Goal: Task Accomplishment & Management: Use online tool/utility

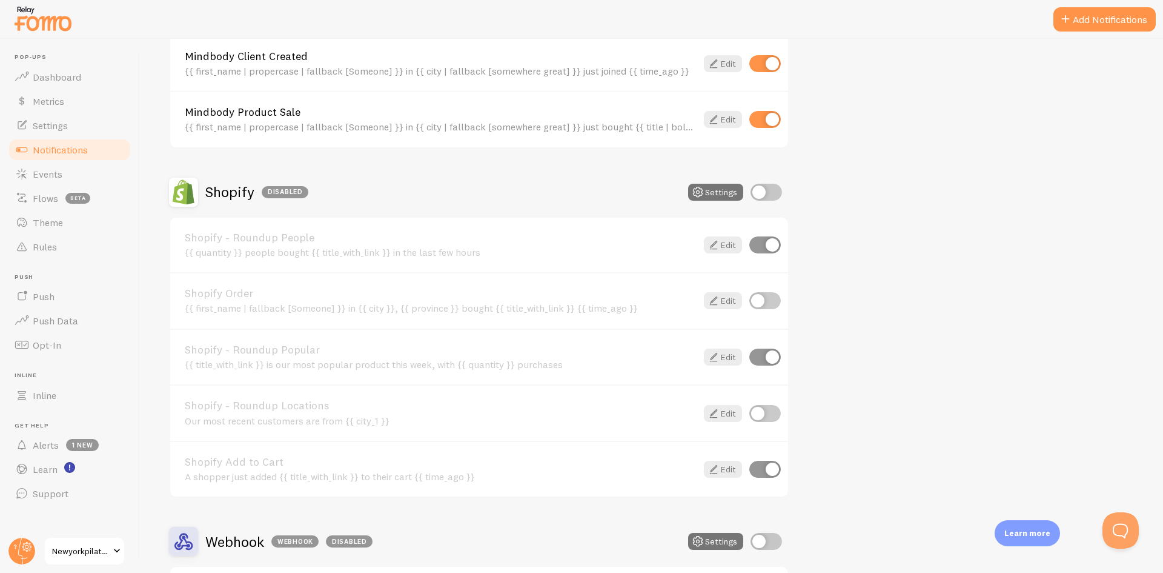
scroll to position [957, 0]
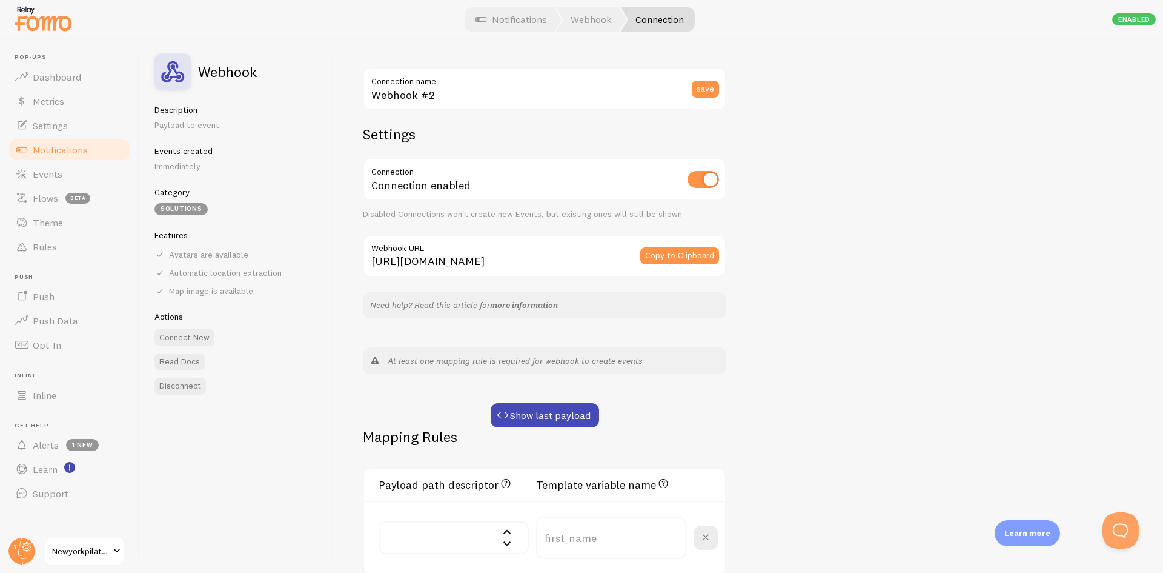
scroll to position [210, 0]
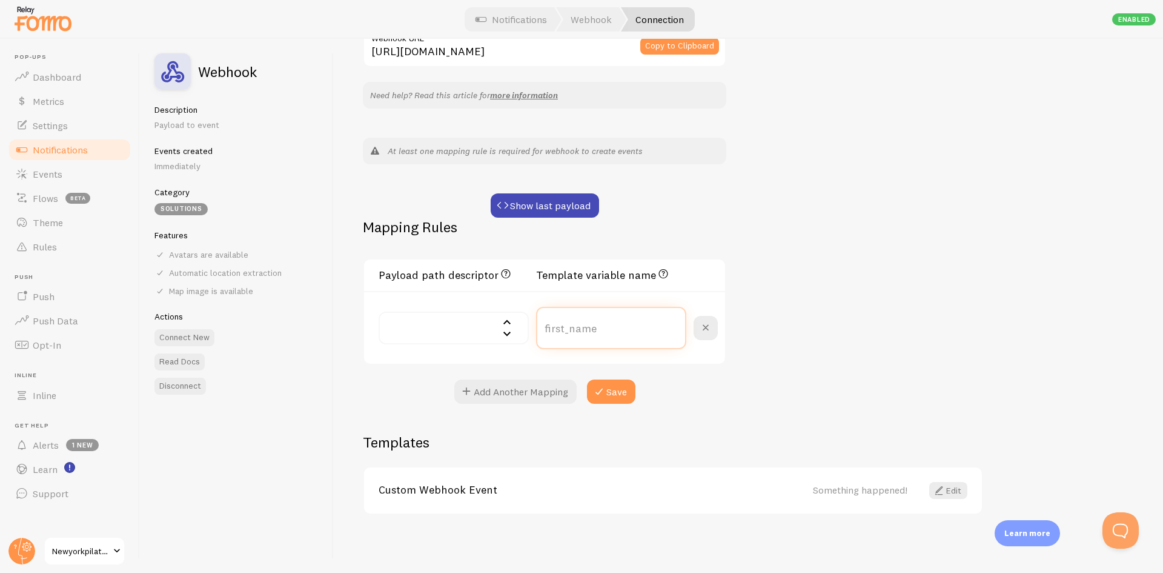
click at [574, 324] on input "text" at bounding box center [611, 328] width 150 height 42
click at [474, 327] on input "text" at bounding box center [454, 327] width 150 height 33
click at [880, 246] on div "Webhook #2 Connection name save Settings Connection Connection enabled Disabled…" at bounding box center [748, 306] width 829 height 534
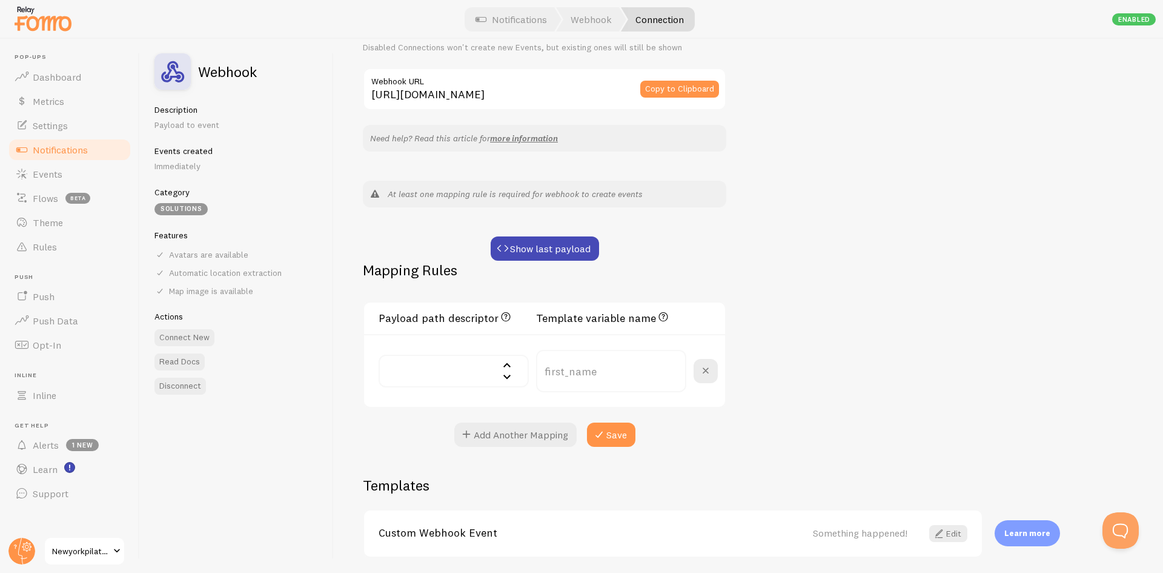
scroll to position [182, 0]
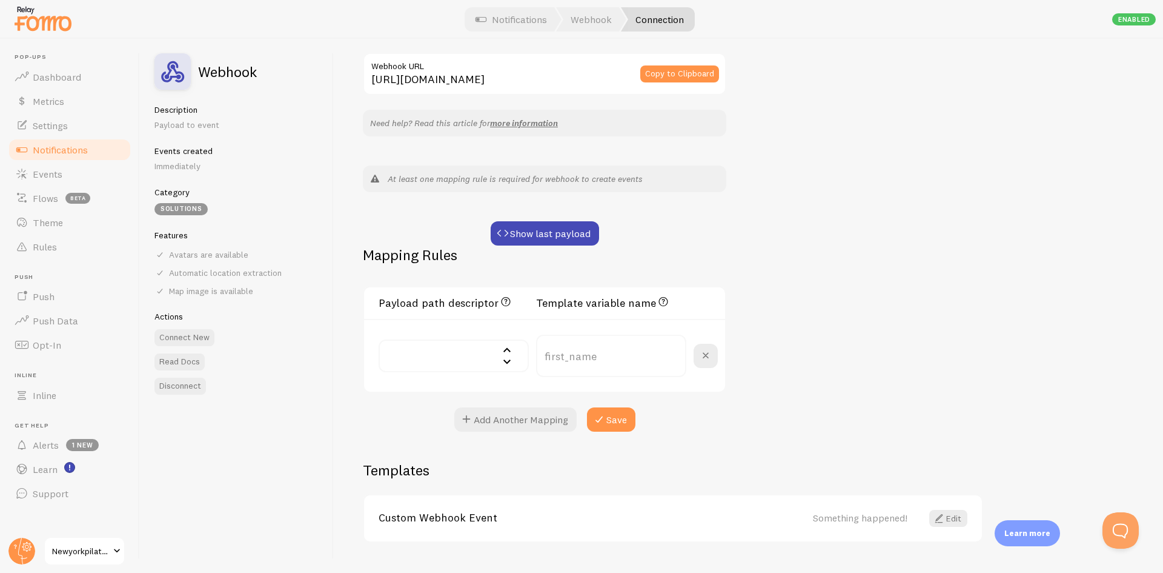
click at [420, 359] on input "text" at bounding box center [454, 355] width 150 height 33
click at [596, 362] on input "text" at bounding box center [611, 355] width 150 height 42
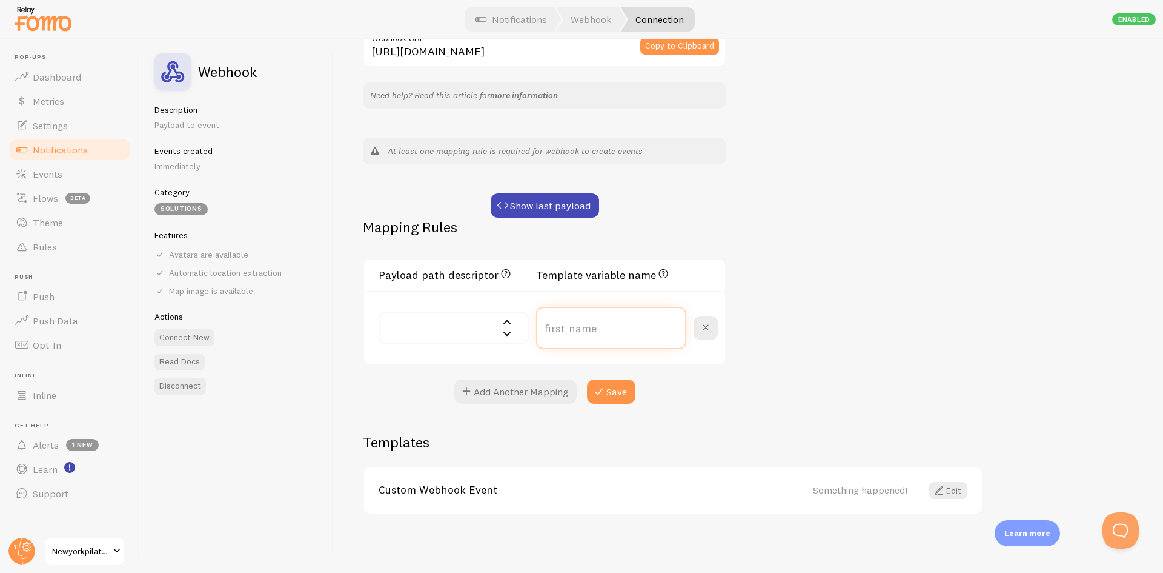
click at [586, 324] on input "text" at bounding box center [611, 328] width 150 height 42
click at [471, 328] on input "text" at bounding box center [454, 327] width 150 height 33
click at [468, 277] on h3 "Payload path descriptor JSON path to the value. E.g. data["user"]["first_name"]" at bounding box center [454, 274] width 150 height 15
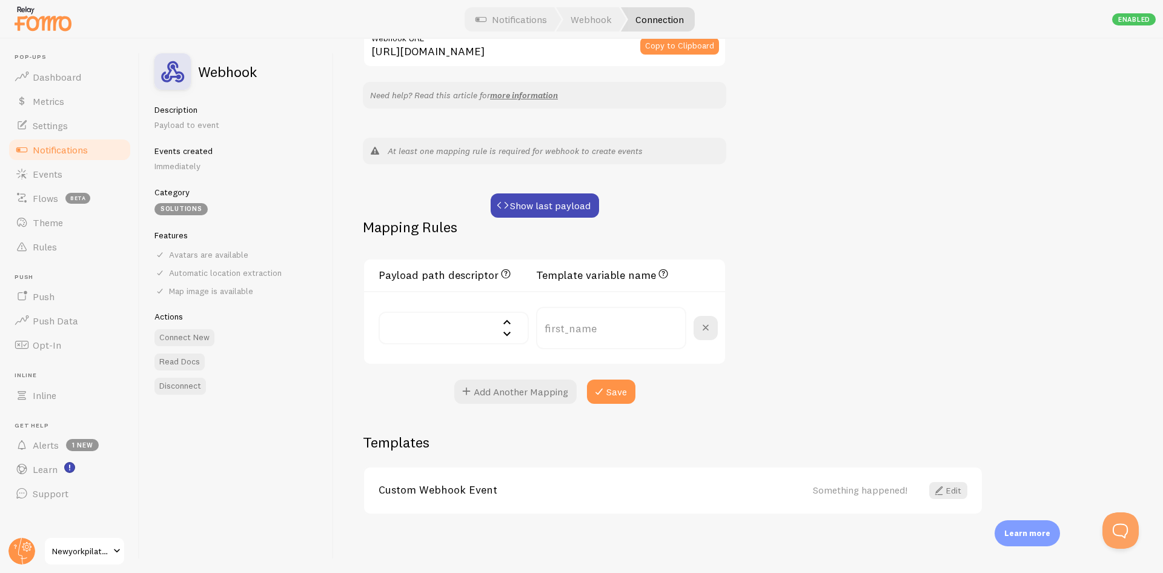
copy div "Payload path descriptor JSON path to the value. E.g. data["user"]["first_name"]"
click at [461, 321] on input "text" at bounding box center [454, 327] width 150 height 33
click at [858, 360] on div "Webhook #2 Connection name save Settings Connection Connection enabled Disabled…" at bounding box center [748, 306] width 829 height 534
click at [417, 319] on input "text" at bounding box center [454, 327] width 150 height 33
click at [709, 362] on div "test - true callback["test"] - true" at bounding box center [544, 327] width 361 height 73
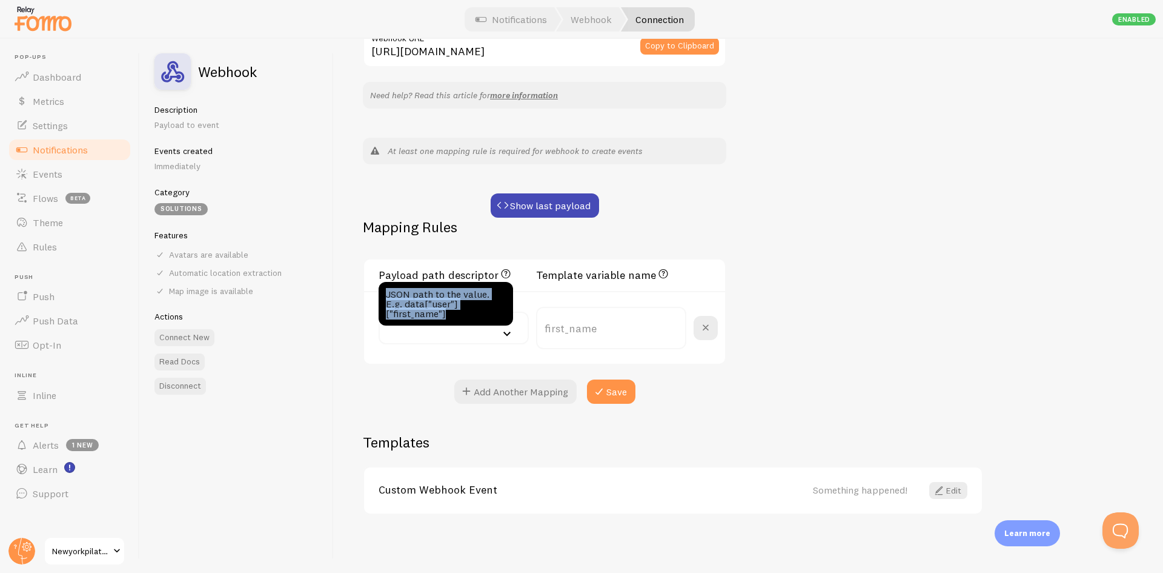
drag, startPoint x: 452, startPoint y: 310, endPoint x: 387, endPoint y: 298, distance: 66.5
click at [387, 298] on div "JSON path to the value. E.g. data["user"]["first_name"]" at bounding box center [446, 304] width 134 height 44
copy div "JSON path to the value. E.g. data["user"]["first_name"]"
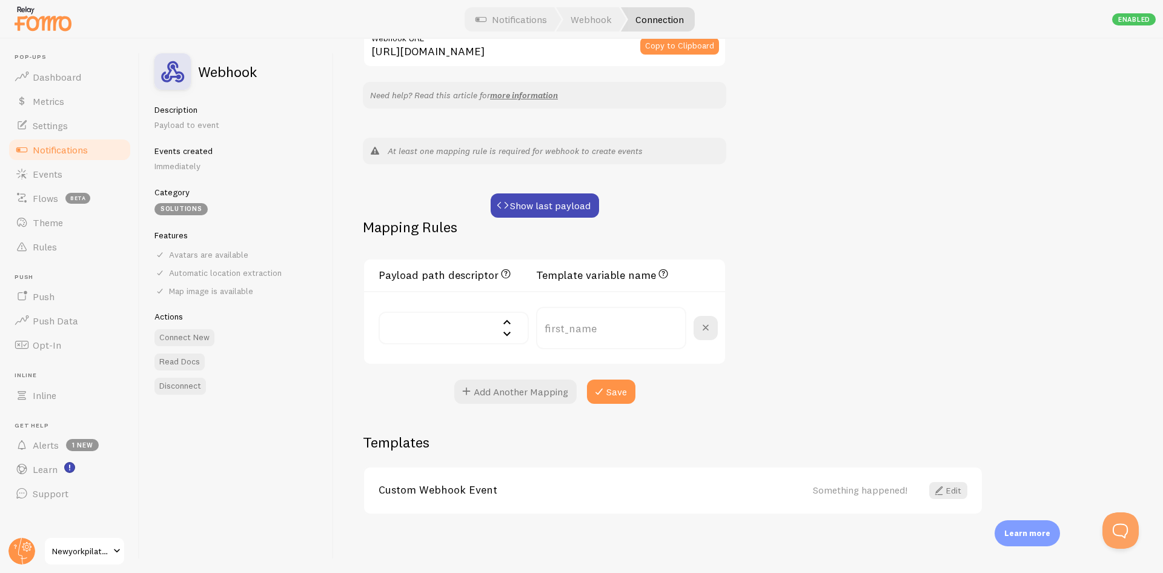
click at [411, 322] on input "text" at bounding box center [454, 327] width 150 height 33
paste input "{ "data": { "user": { "first_name": "[PERSON_NAME]" }, "class": { "name": "Yoga…"
type input "{ "data": { "user": { "first_name": "[PERSON_NAME]" }, "class": { "name": "Yoga…"
click at [856, 346] on div "Webhook #2 Connection name save Settings Connection Connection enabled Disabled…" at bounding box center [748, 306] width 829 height 534
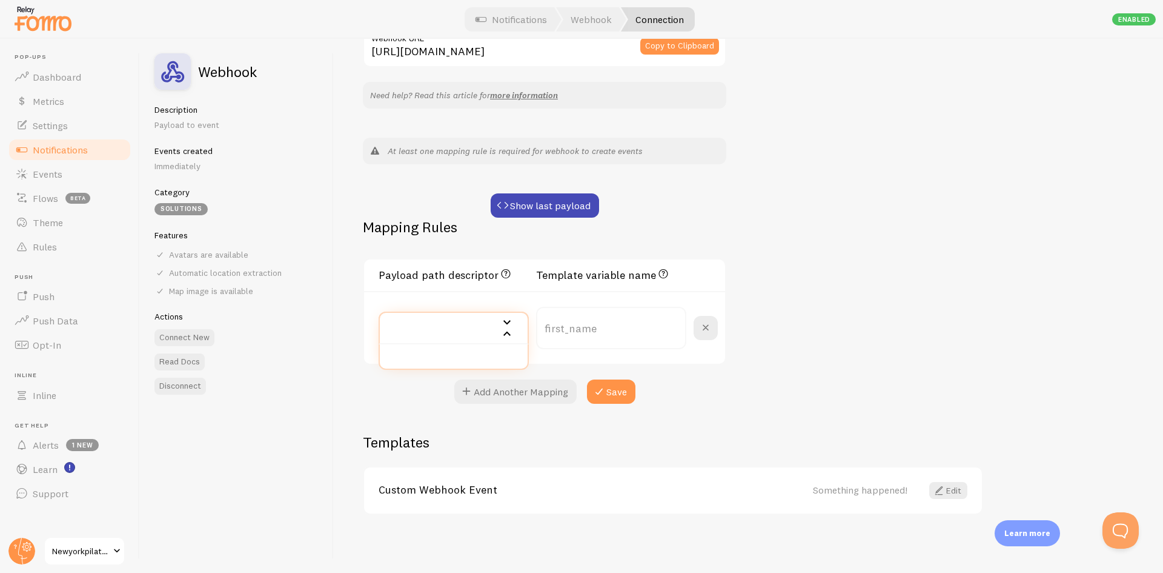
scroll to position [0, 0]
click at [470, 332] on input "{ "data": { "user": { "first_name": "[PERSON_NAME]" }, "class": { "name": "Yoga…" at bounding box center [454, 327] width 150 height 33
click at [496, 354] on ul at bounding box center [454, 361] width 148 height 15
click at [476, 330] on input "{ "data": { "user": { "first_name": "[PERSON_NAME]" }, "class": { "name": "Yoga…" at bounding box center [454, 327] width 150 height 33
click at [506, 299] on div "{ "data": { "user": { "first_name": "[PERSON_NAME]" }, "class": { "name": "Yoga…" at bounding box center [544, 327] width 361 height 73
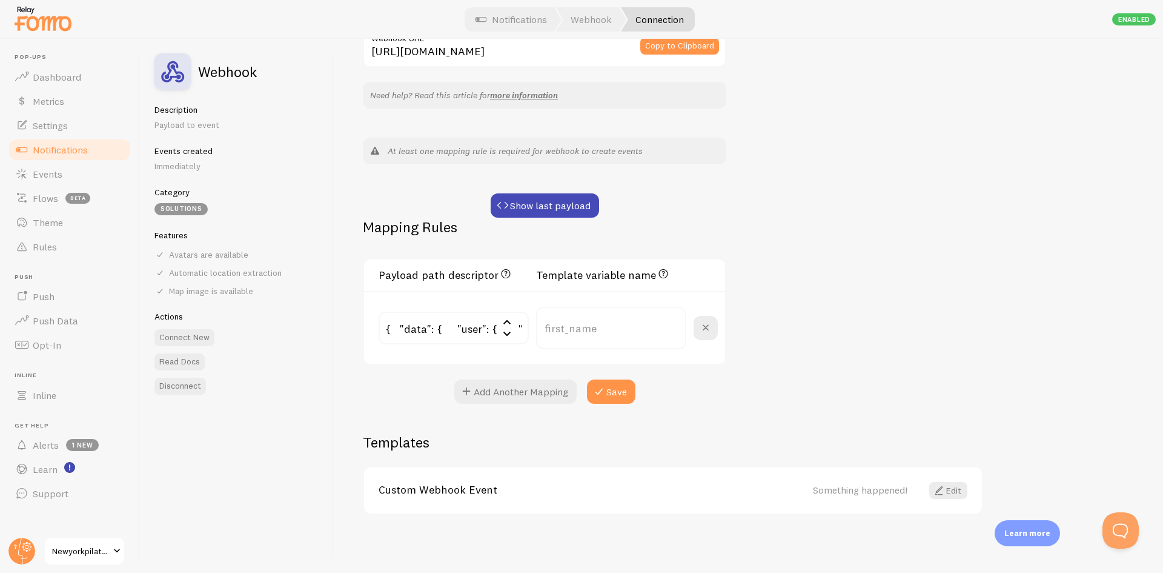
click at [461, 327] on input "{ "data": { "user": { "first_name": "[PERSON_NAME]" }, "class": { "name": "Yoga…" at bounding box center [454, 327] width 150 height 33
click at [468, 336] on input "{ "data": { "user": { "first_name": "[PERSON_NAME]" }, "class": { "name": "Yoga…" at bounding box center [454, 327] width 150 height 33
click at [470, 327] on input "{ "data": { "user": { "first_name": "[PERSON_NAME]" }, "class": { "name": "Yoga…" at bounding box center [454, 327] width 150 height 33
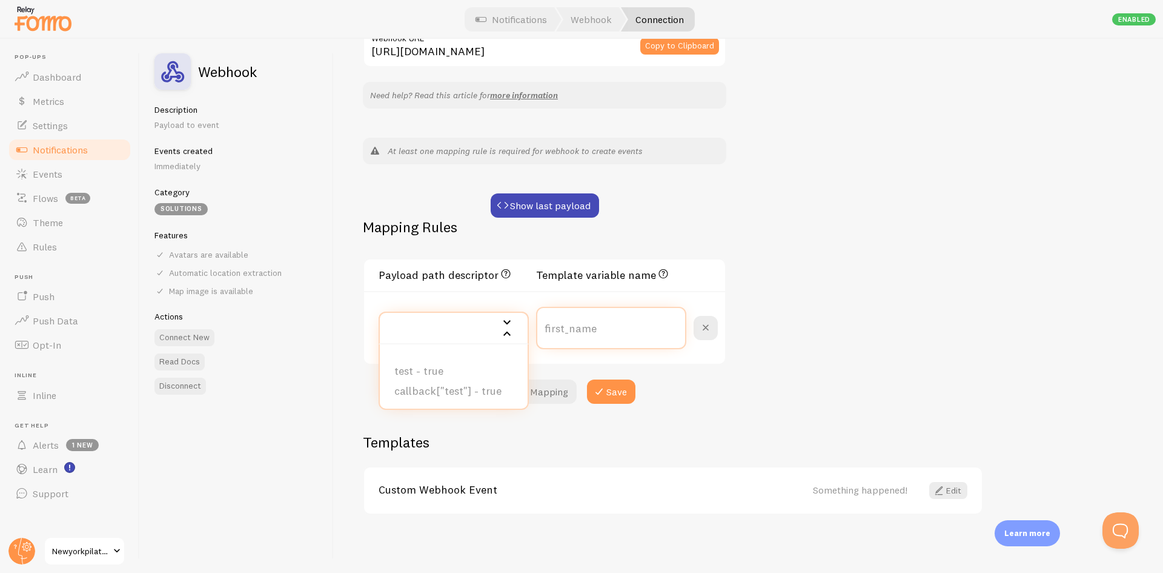
click at [581, 331] on input "text" at bounding box center [611, 328] width 150 height 42
click at [623, 336] on input "text" at bounding box center [611, 328] width 150 height 42
paste input "{{ first_name }} just booked {{ class_name }}"
type input "{{ first_name }} just booked {{ class_name }}"
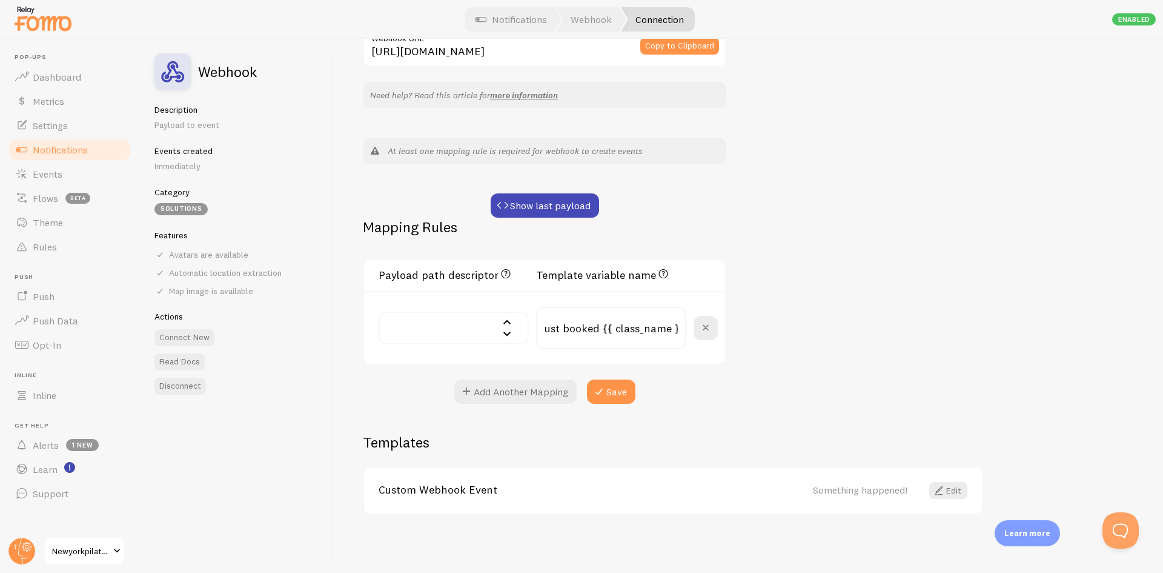
click at [820, 332] on div "Webhook #2 Connection name save Settings Connection Connection enabled Disabled…" at bounding box center [748, 306] width 829 height 534
click at [434, 336] on input "text" at bounding box center [454, 327] width 150 height 33
click at [442, 329] on input "text" at bounding box center [454, 327] width 150 height 33
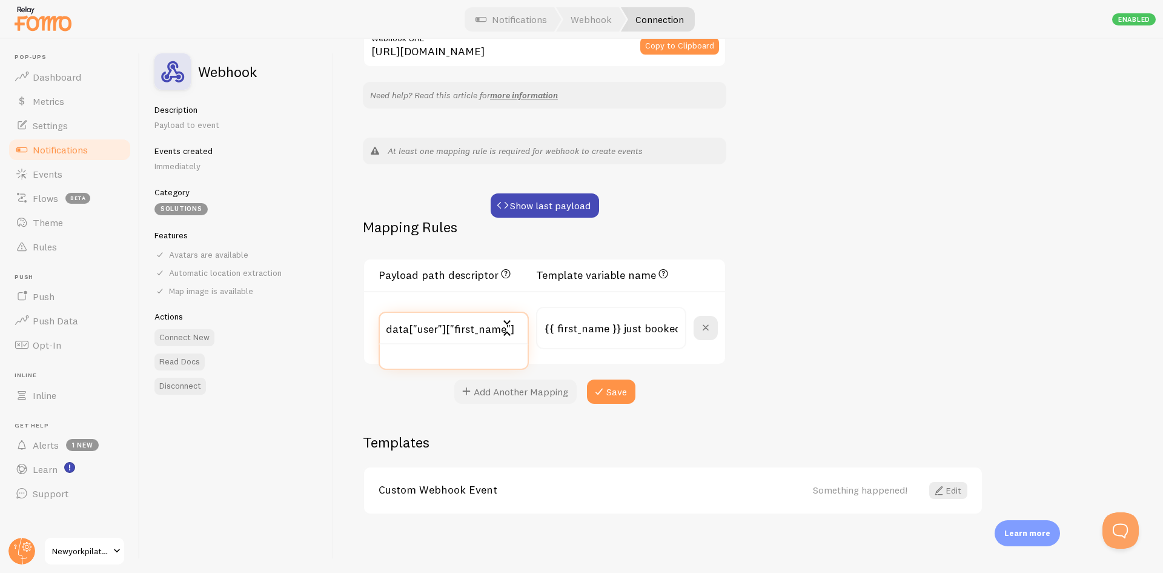
type input "data["user"]["first_name"]"
click at [519, 388] on button "Add Another Mapping" at bounding box center [515, 391] width 122 height 24
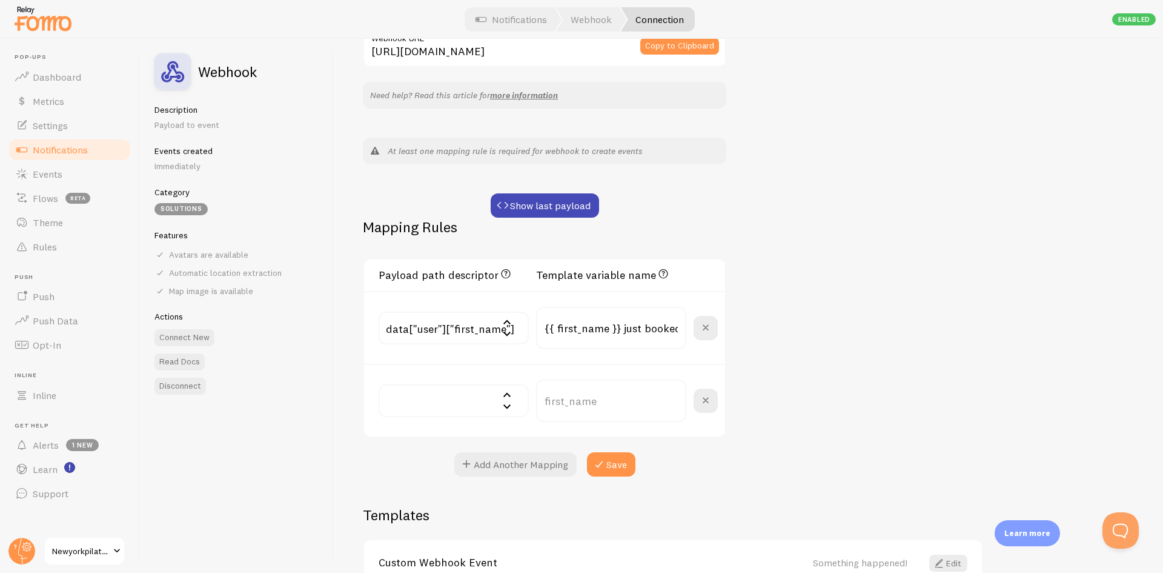
click at [479, 334] on input "data["user"]["first_name"]" at bounding box center [454, 327] width 150 height 33
click at [857, 329] on div "Webhook #2 Connection name save Settings Connection Connection enabled Disabled…" at bounding box center [748, 306] width 829 height 534
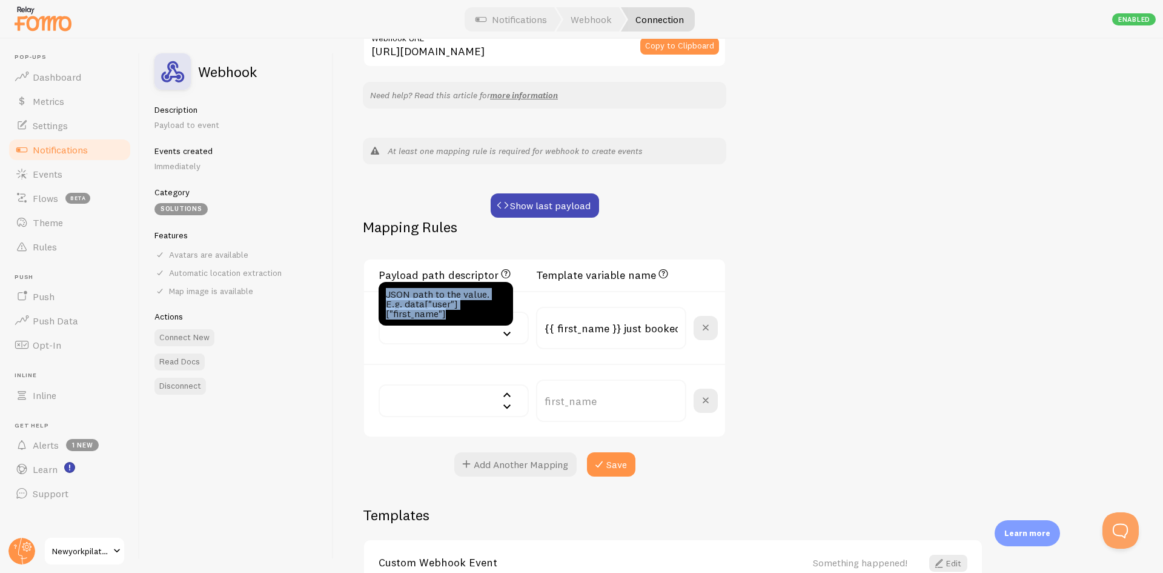
drag, startPoint x: 448, startPoint y: 314, endPoint x: 387, endPoint y: 291, distance: 64.8
click at [387, 291] on div "JSON path to the value. E.g. data["user"]["first_name"]" at bounding box center [446, 304] width 134 height 44
click at [445, 313] on div "JSON path to the value. E.g. data["user"]["first_name"]" at bounding box center [446, 304] width 134 height 44
drag, startPoint x: 447, startPoint y: 313, endPoint x: 385, endPoint y: 296, distance: 64.8
click at [385, 296] on div "JSON path to the value. E.g. data["user"]["first_name"]" at bounding box center [446, 304] width 134 height 44
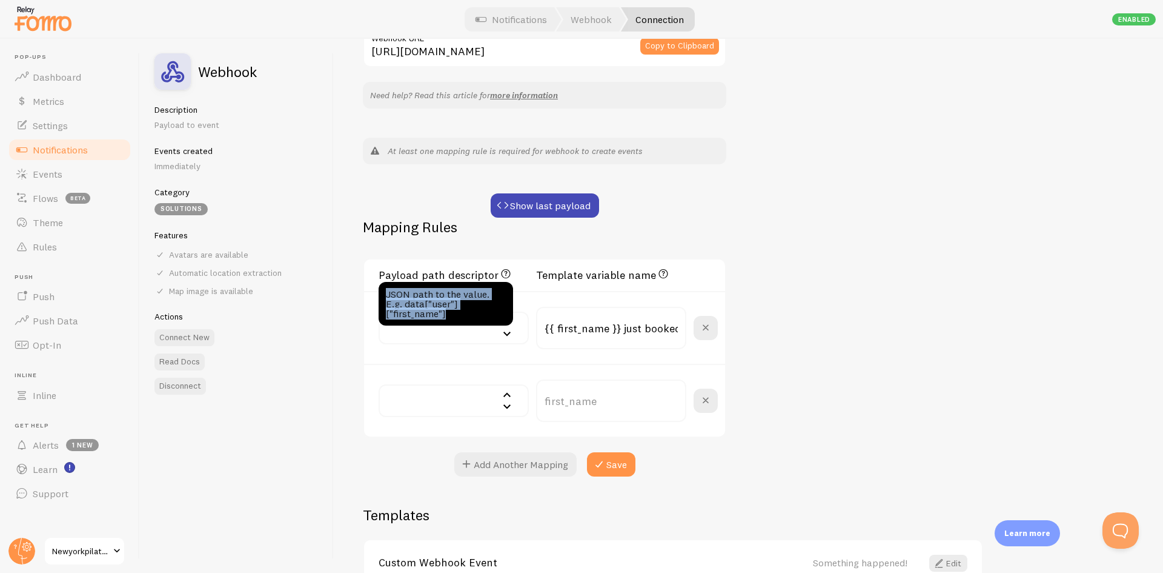
copy div "JSON path to the value. E.g. data["user"]["first_name"]"
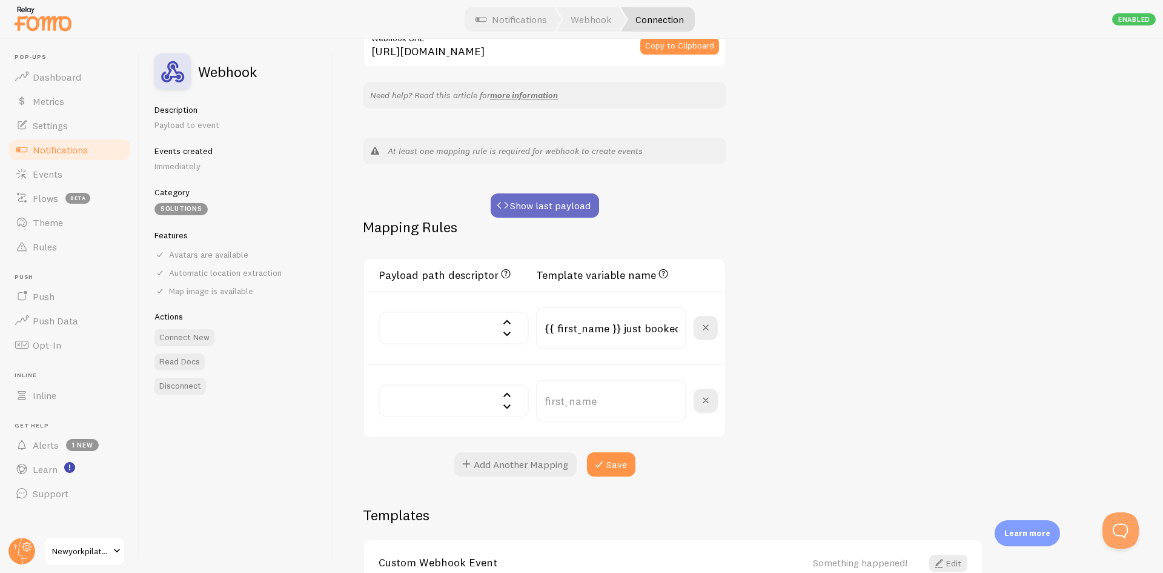
click at [571, 204] on button "Show last payload" at bounding box center [545, 205] width 108 height 24
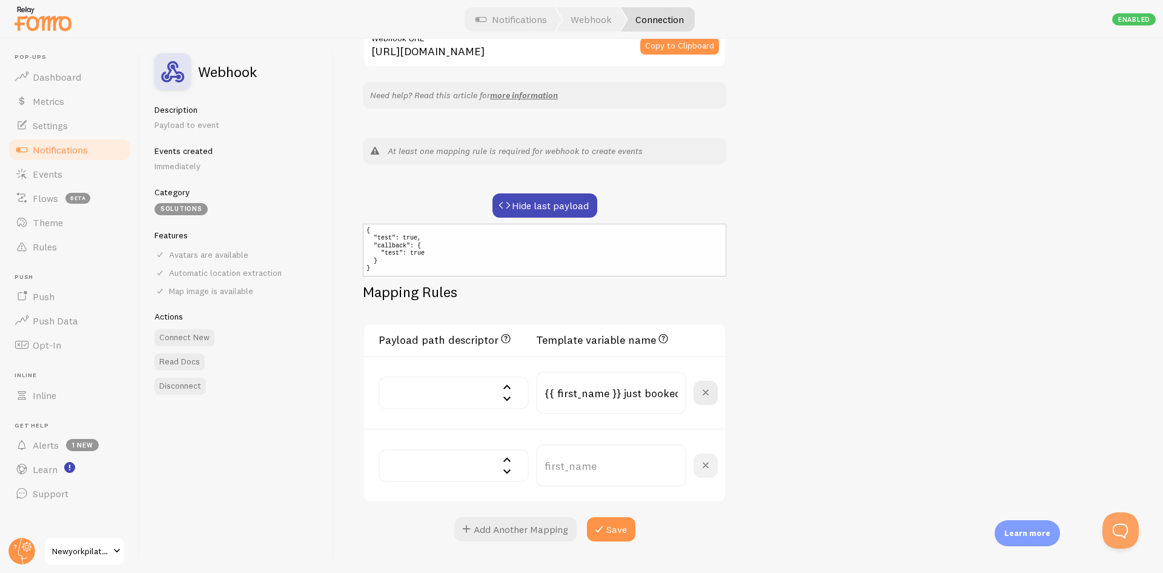
click at [707, 466] on span at bounding box center [706, 465] width 15 height 15
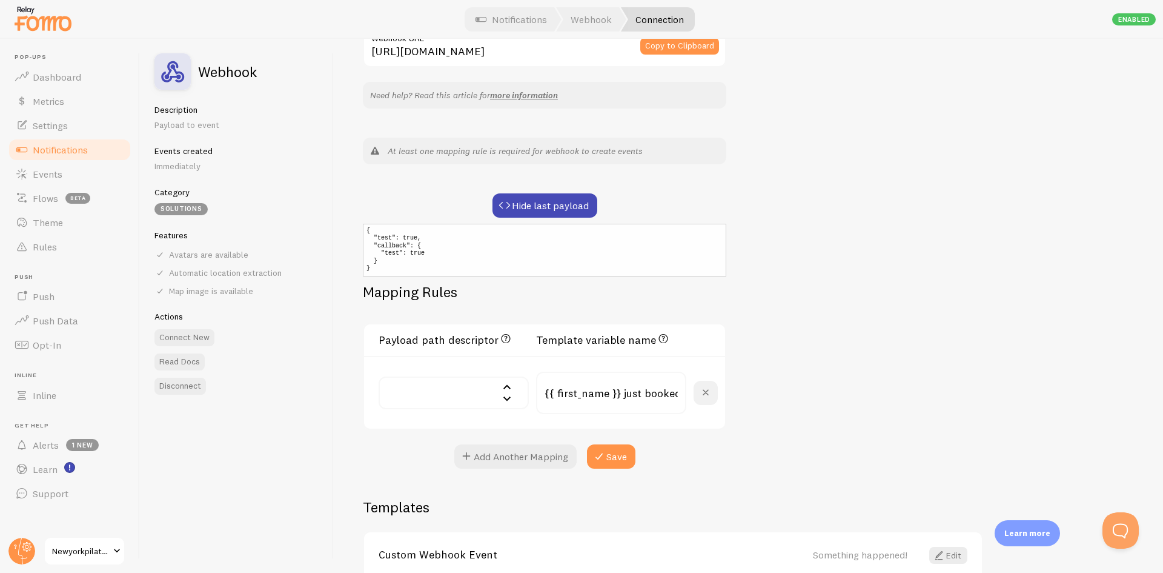
click at [695, 396] on button at bounding box center [706, 392] width 24 height 24
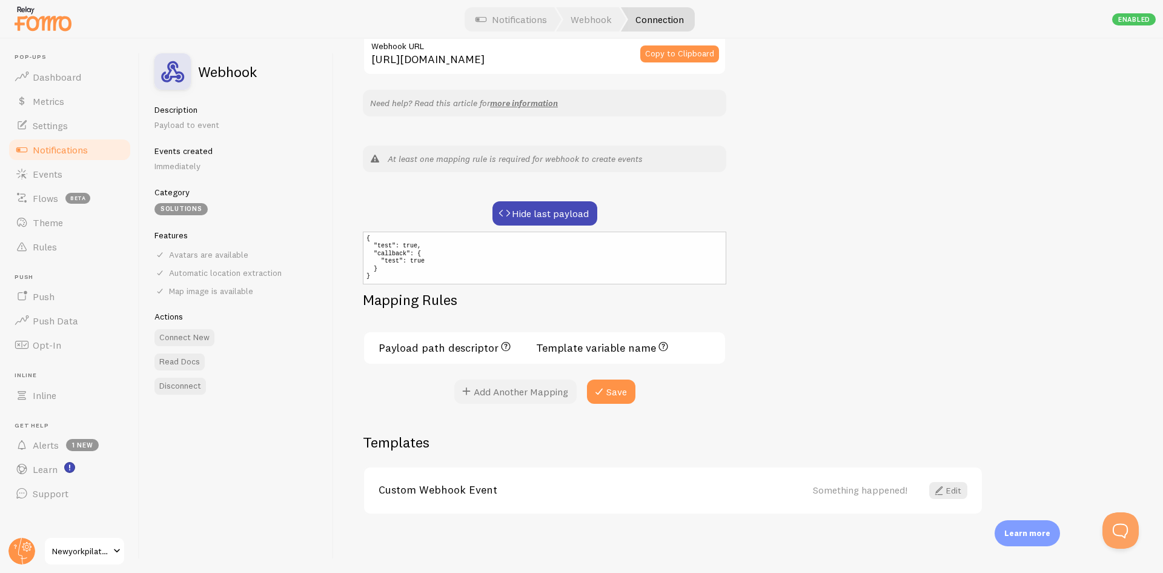
click at [517, 392] on button "Add Another Mapping" at bounding box center [515, 391] width 122 height 24
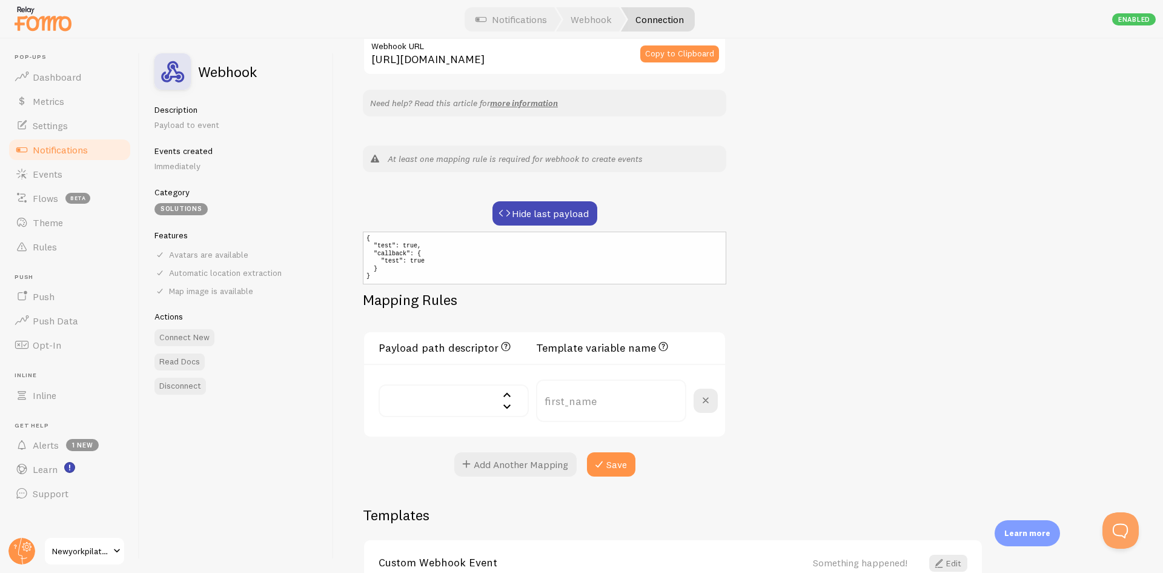
click at [438, 403] on input "text" at bounding box center [454, 400] width 150 height 33
click at [894, 334] on div "Webhook #2 Connection name save Settings Connection Connection enabled Disabled…" at bounding box center [748, 306] width 829 height 534
